Goal: Information Seeking & Learning: Find specific page/section

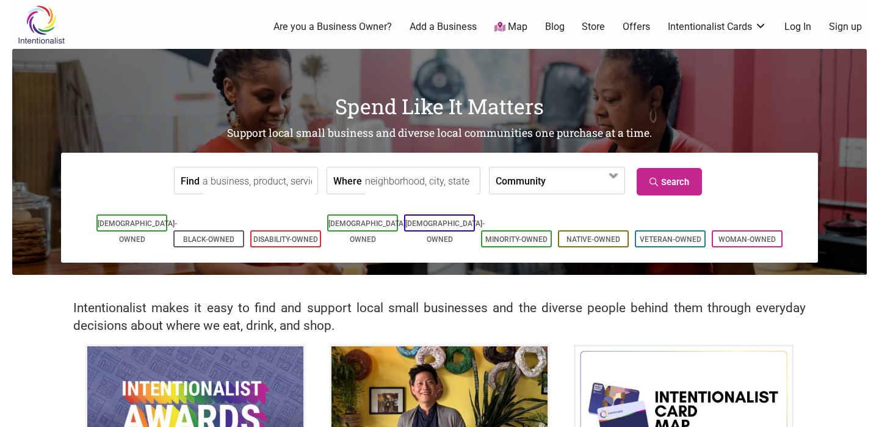
click at [797, 29] on link "Log In" at bounding box center [797, 26] width 27 height 13
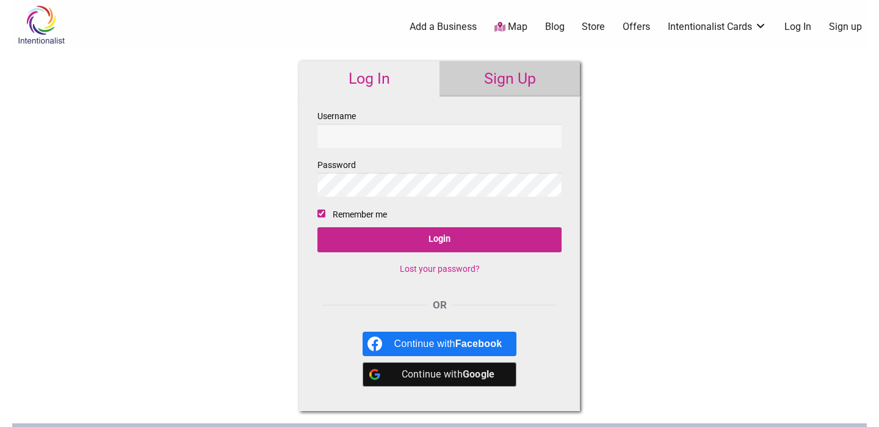
click at [392, 142] on input "Username" at bounding box center [439, 136] width 244 height 24
type input "snigdhap92"
click at [317, 227] on input "Login" at bounding box center [439, 239] width 244 height 25
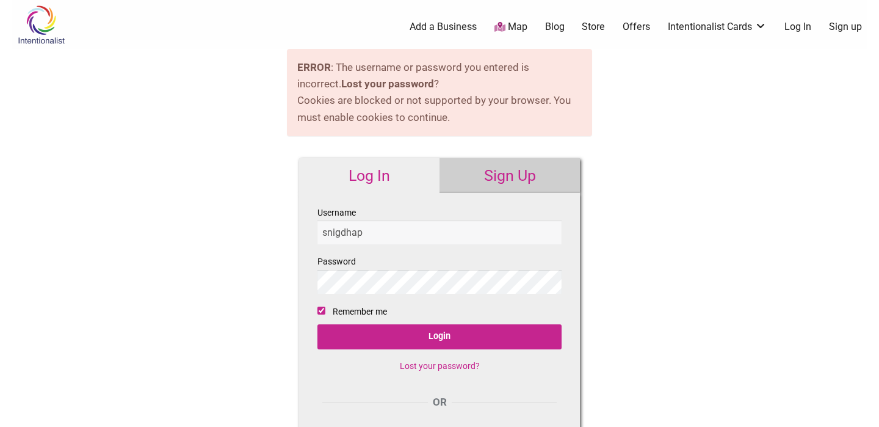
type input "snigdhap"
click at [317, 324] on input "Login" at bounding box center [439, 336] width 244 height 25
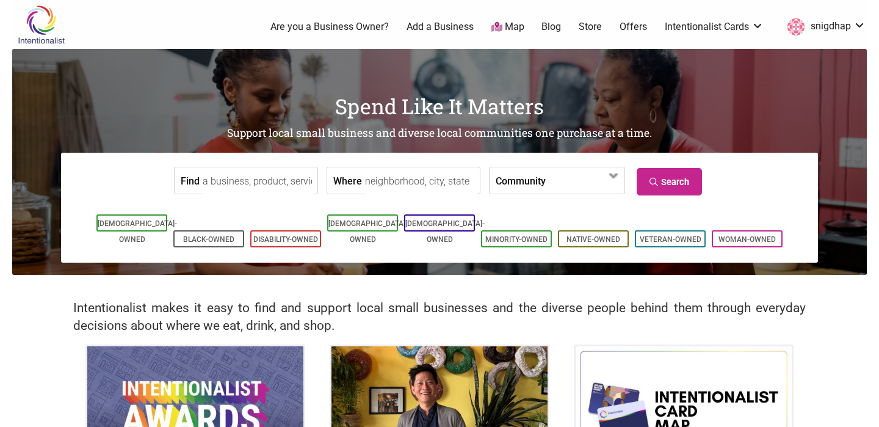
click at [45, 21] on img at bounding box center [41, 25] width 58 height 40
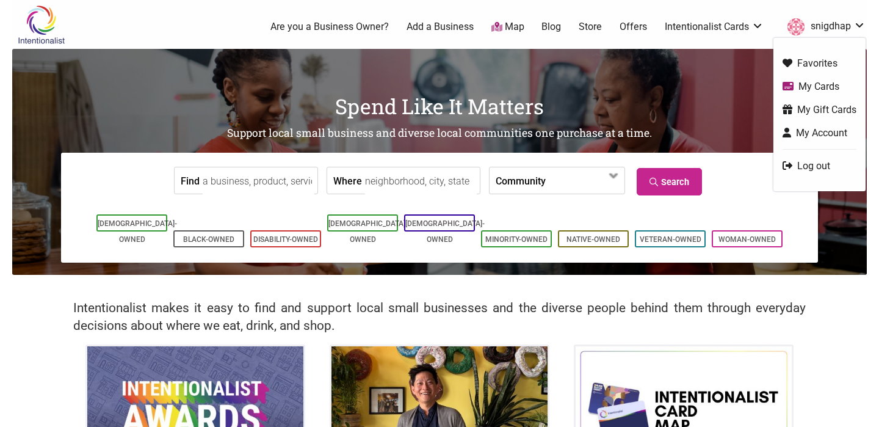
click at [841, 23] on link "snigdhap" at bounding box center [823, 27] width 84 height 22
click at [825, 22] on link "snigdhap" at bounding box center [823, 27] width 84 height 22
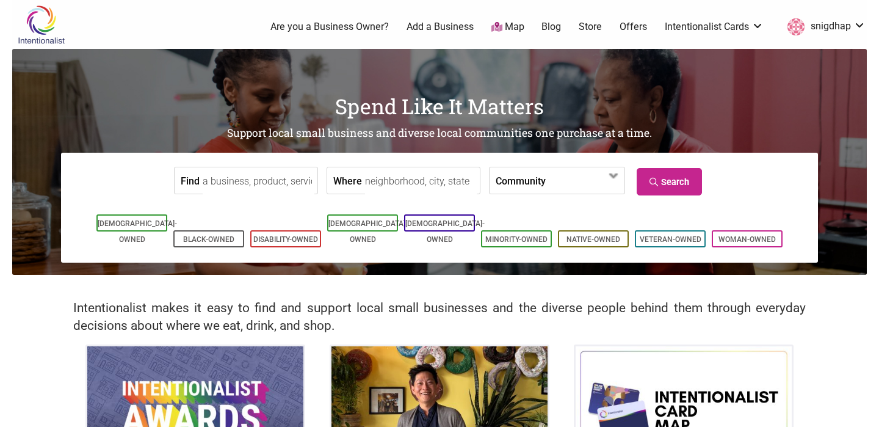
click at [634, 30] on link "Offers" at bounding box center [633, 26] width 27 height 13
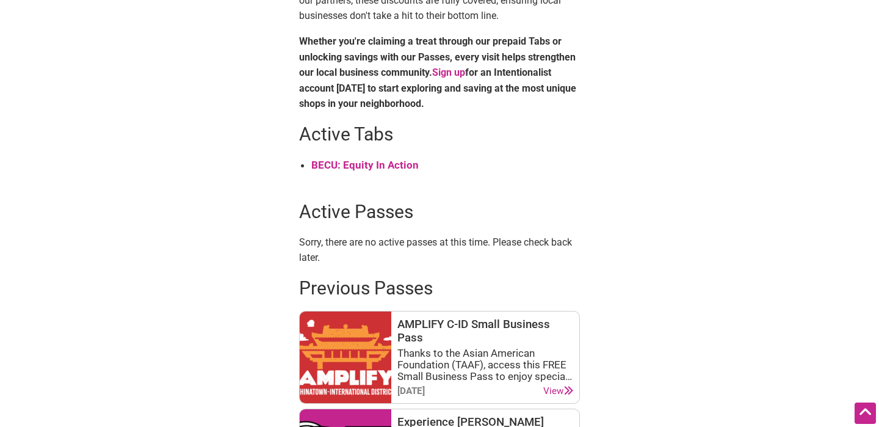
scroll to position [519, 0]
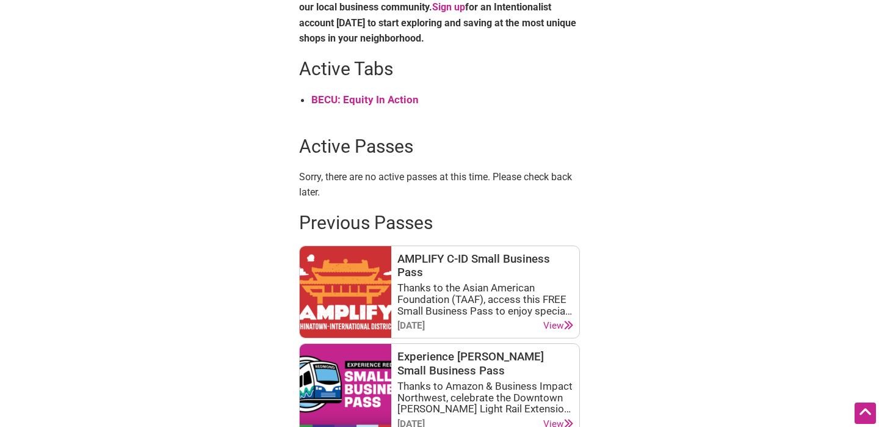
click at [366, 98] on strong "BECU: Equity In Action" at bounding box center [364, 99] width 107 height 12
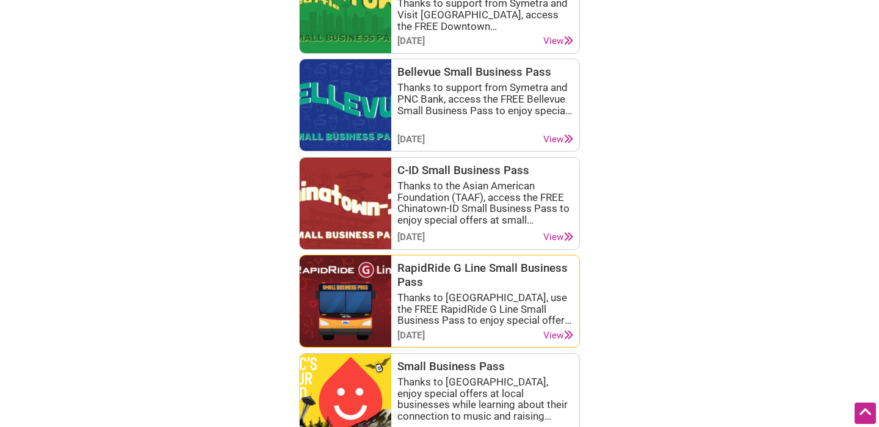
scroll to position [1120, 0]
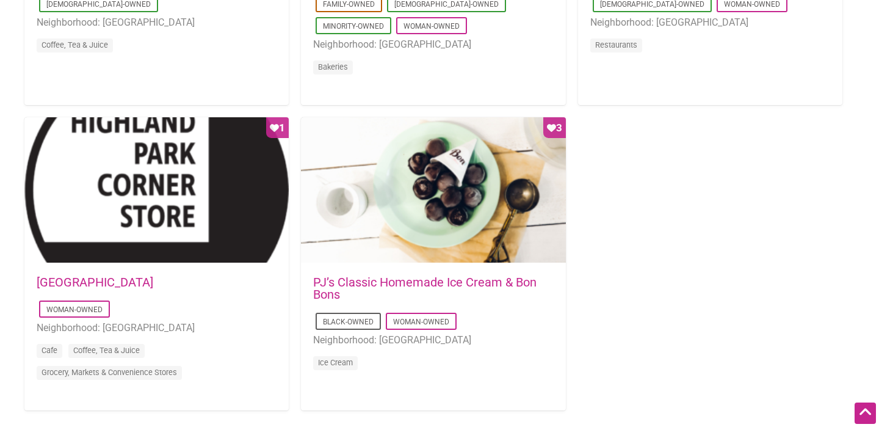
scroll to position [1147, 0]
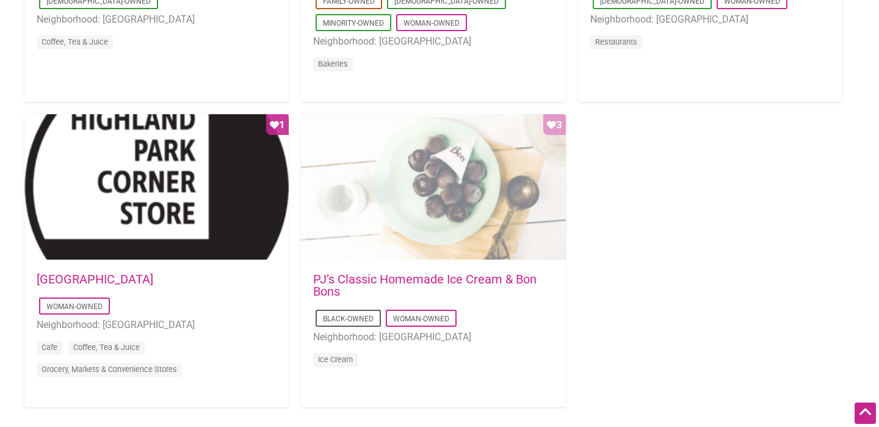
click at [399, 231] on div "Favorite Count 3" at bounding box center [433, 187] width 264 height 146
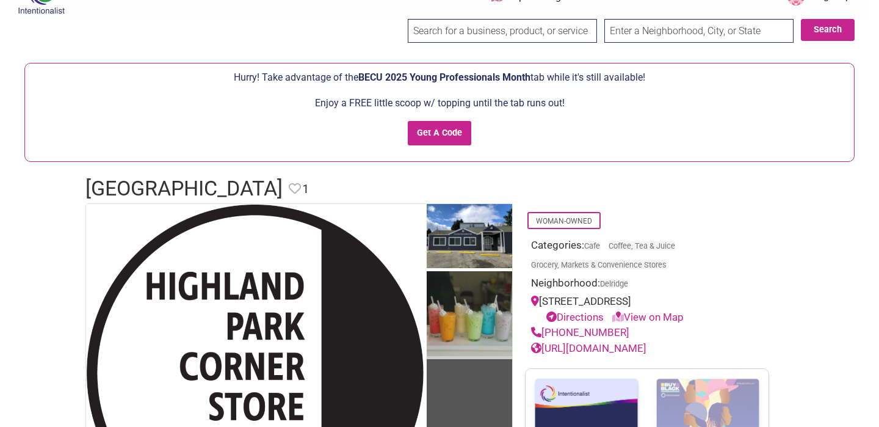
scroll to position [29, 0]
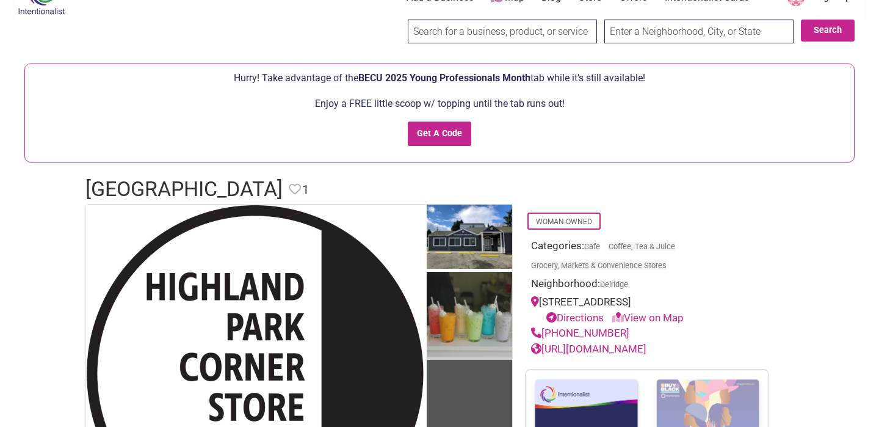
click at [479, 299] on img at bounding box center [469, 316] width 85 height 89
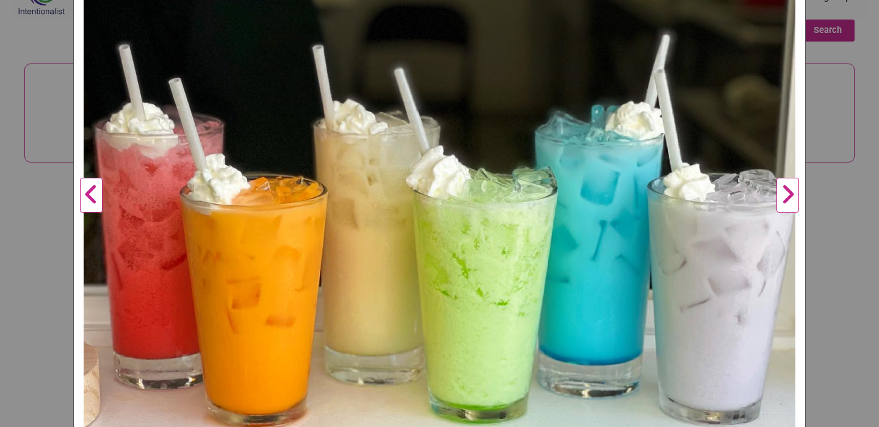
scroll to position [291, 0]
click at [859, 153] on div "[GEOGRAPHIC_DATA] Previous Next 1 2 3 ×" at bounding box center [439, 213] width 879 height 427
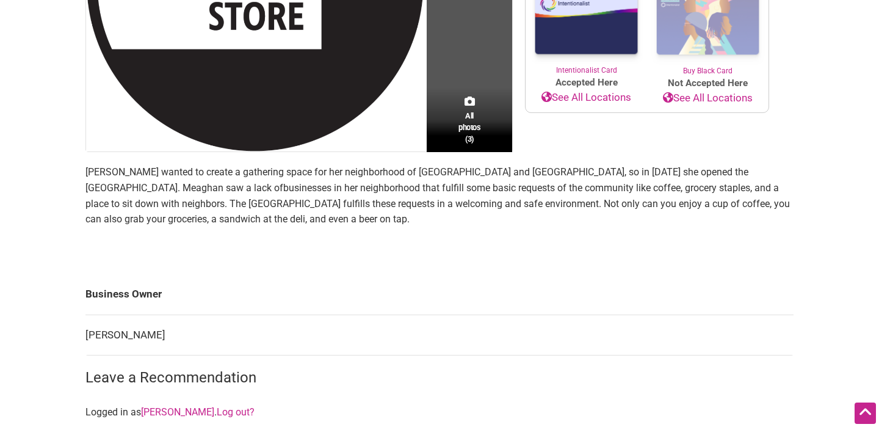
scroll to position [419, 0]
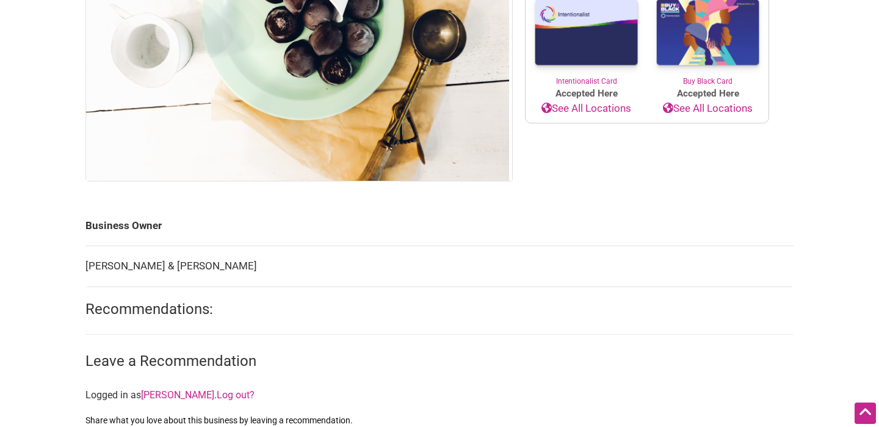
scroll to position [98, 0]
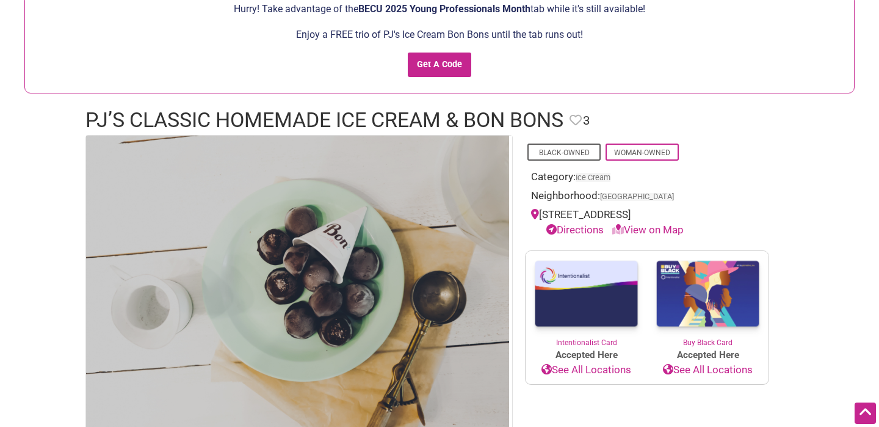
click at [306, 245] on img at bounding box center [297, 289] width 423 height 306
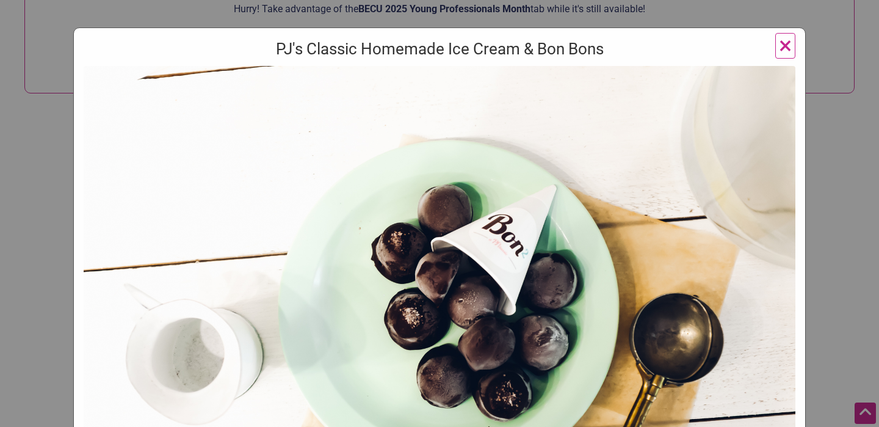
scroll to position [74, 0]
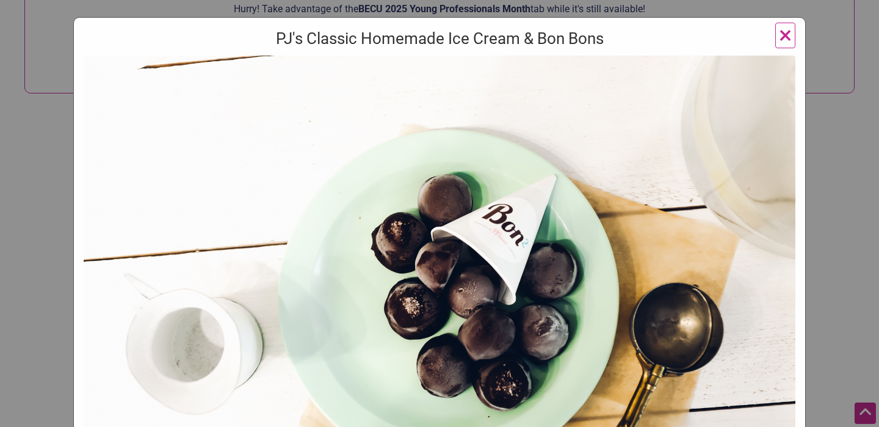
click at [824, 119] on div "PJ's Classic Homemade Ice Cream & Bon Bons ×" at bounding box center [439, 213] width 879 height 427
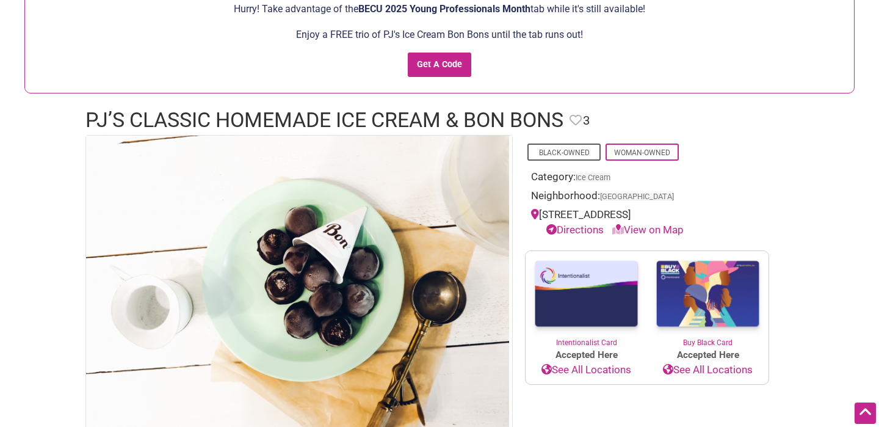
click at [166, 128] on h1 "PJ’s Classic Homemade Ice Cream & Bon Bons" at bounding box center [324, 120] width 478 height 29
click at [166, 121] on h1 "PJ’s Classic Homemade Ice Cream & Bon Bons" at bounding box center [324, 120] width 478 height 29
click at [166, 120] on h1 "PJ’s Classic Homemade Ice Cream & Bon Bons" at bounding box center [324, 120] width 478 height 29
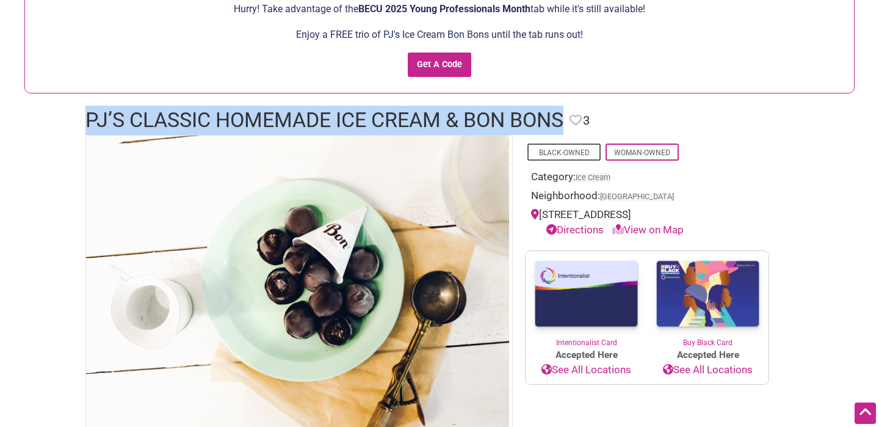
click at [166, 120] on h1 "PJ’s Classic Homemade Ice Cream & Bon Bons" at bounding box center [324, 120] width 478 height 29
copy h1 "PJ’s Classic Homemade Ice Cream & Bon Bons"
